Goal: Information Seeking & Learning: Learn about a topic

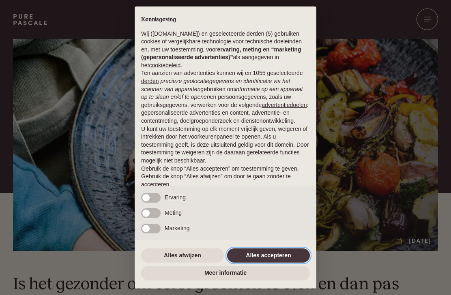
click at [273, 251] on button "Alles accepteren" at bounding box center [268, 255] width 83 height 15
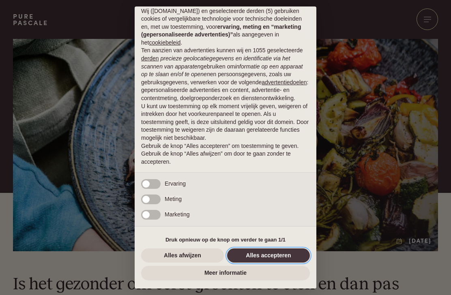
click at [269, 254] on button "Alles accepteren" at bounding box center [268, 255] width 83 height 15
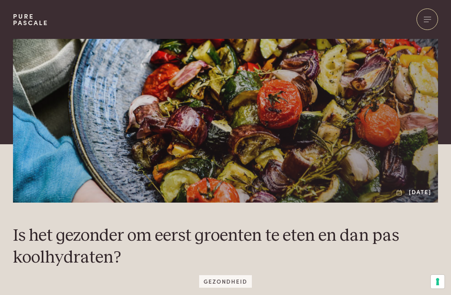
scroll to position [0, 0]
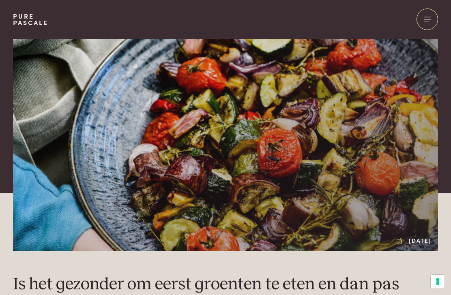
click at [428, 21] on div at bounding box center [426, 19] width 21 height 21
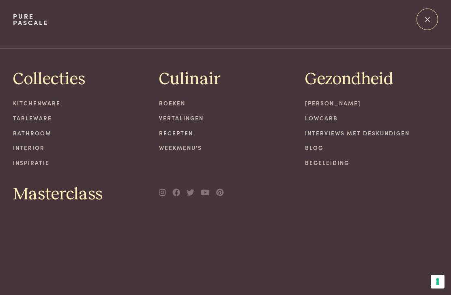
click at [180, 133] on link "Recepten" at bounding box center [225, 133] width 133 height 9
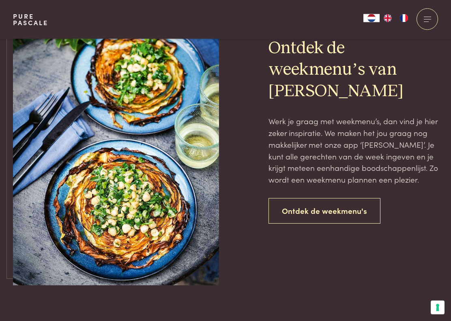
scroll to position [1759, 0]
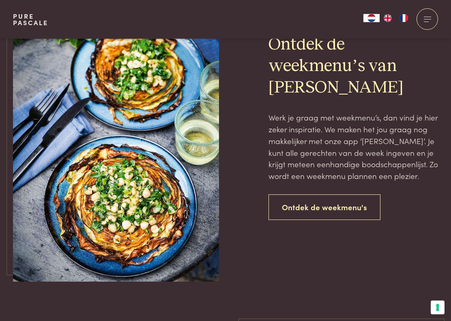
click at [326, 204] on link "Ontdek de weekmenu's" at bounding box center [324, 208] width 112 height 26
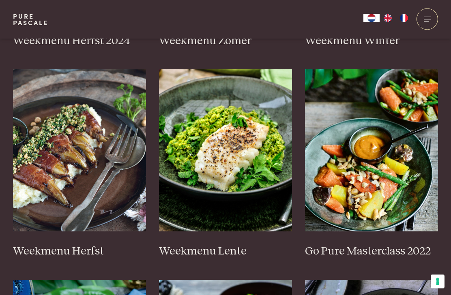
scroll to position [400, 0]
click at [84, 180] on img at bounding box center [79, 150] width 133 height 162
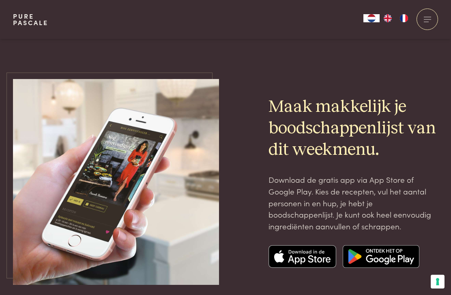
scroll to position [2659, 0]
click at [299, 246] on img at bounding box center [302, 257] width 68 height 23
